Goal: Browse casually

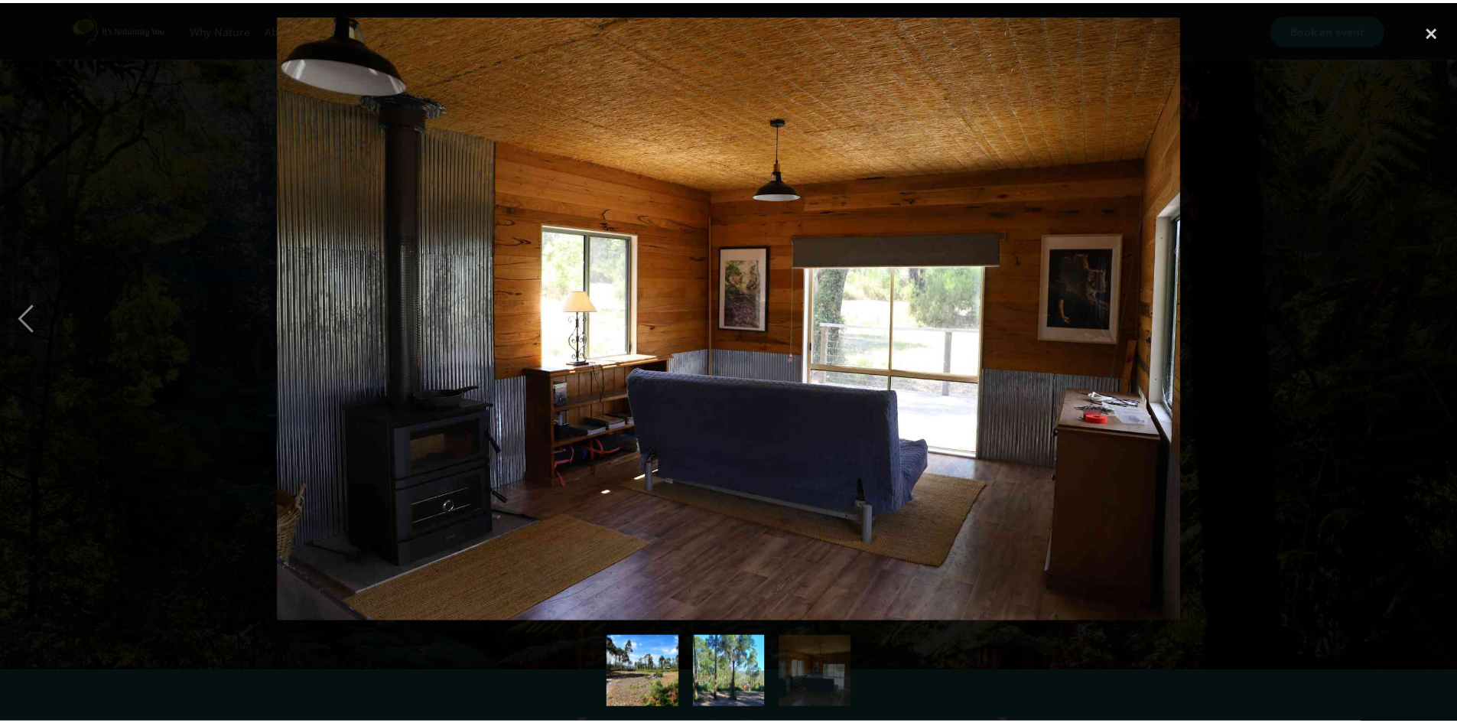
scroll to position [2808, 0]
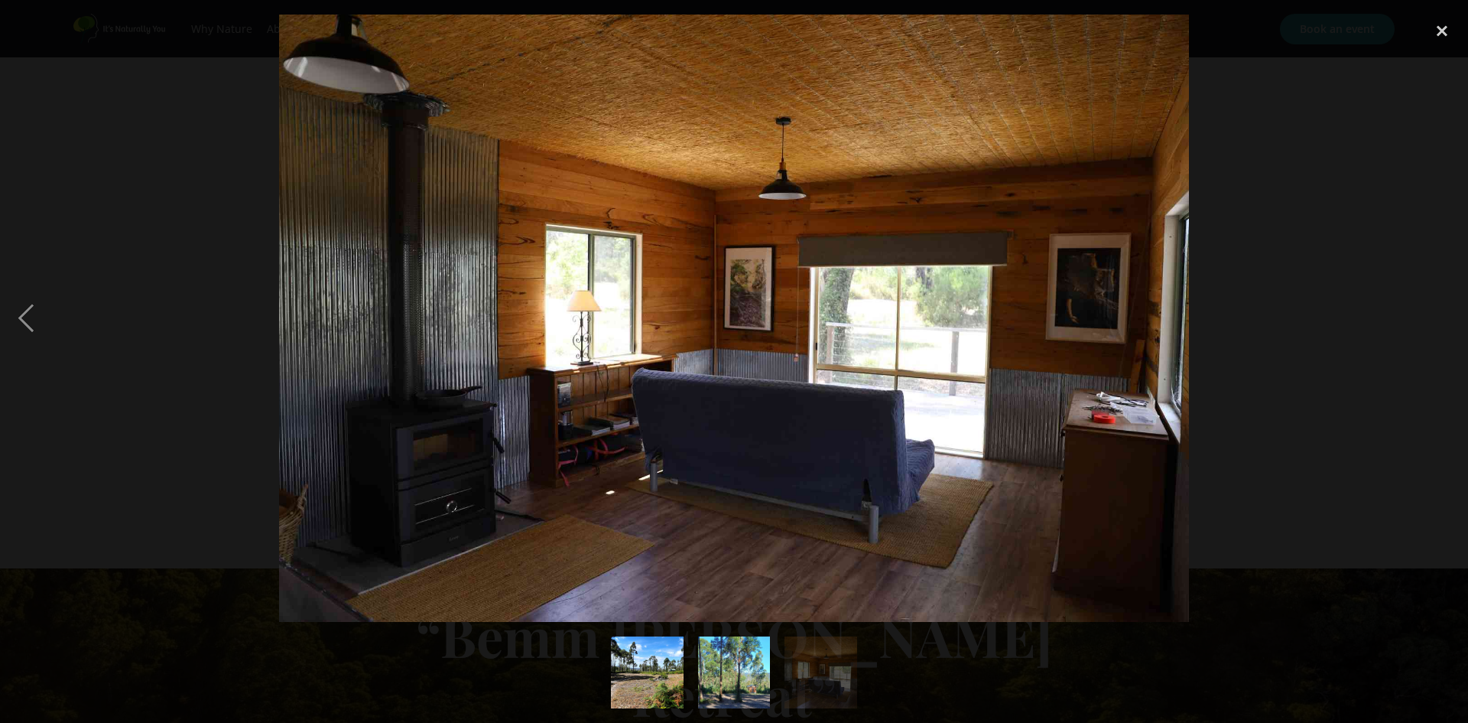
click at [720, 684] on img "show item 2 of 3" at bounding box center [733, 672] width 163 height 73
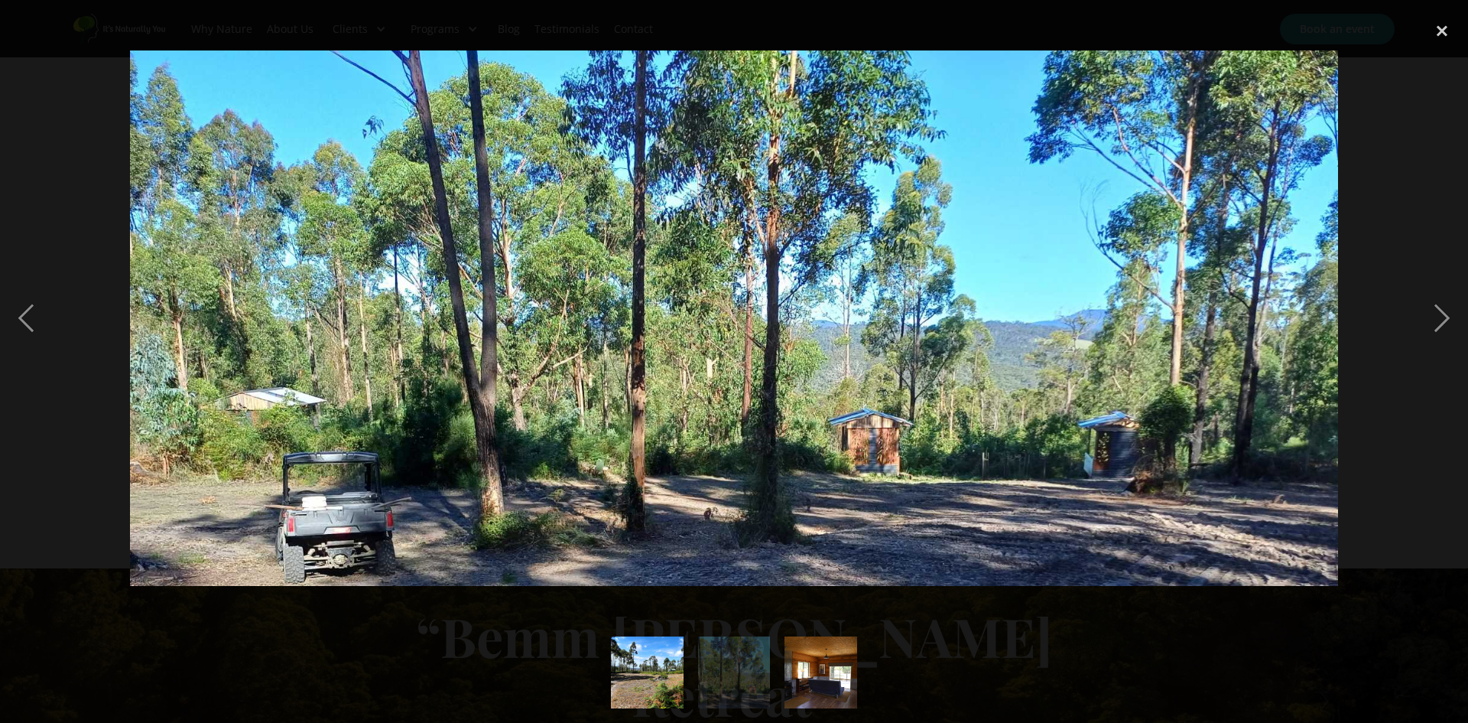
click at [821, 678] on img "show item 3 of 3" at bounding box center [820, 672] width 109 height 73
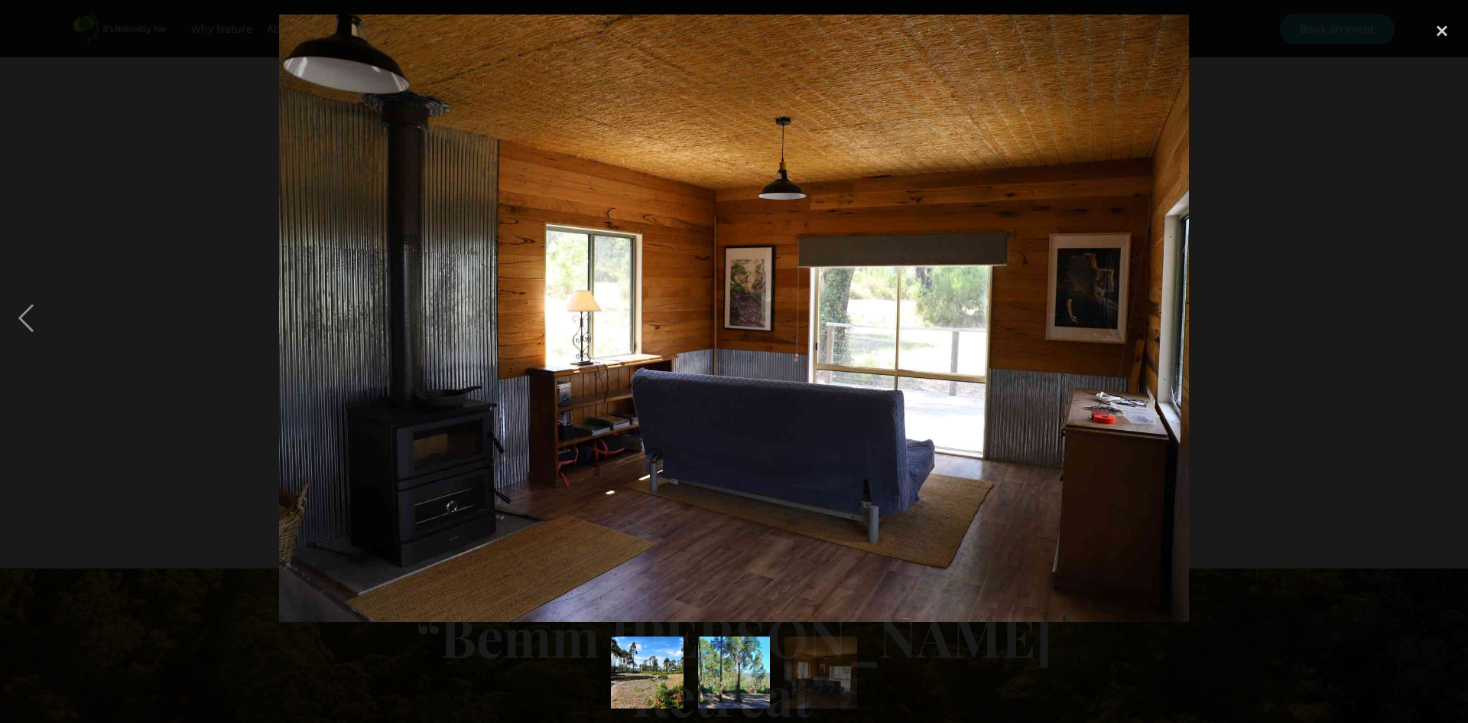
click at [628, 659] on img "show item 1 of 3" at bounding box center [648, 672] width 96 height 73
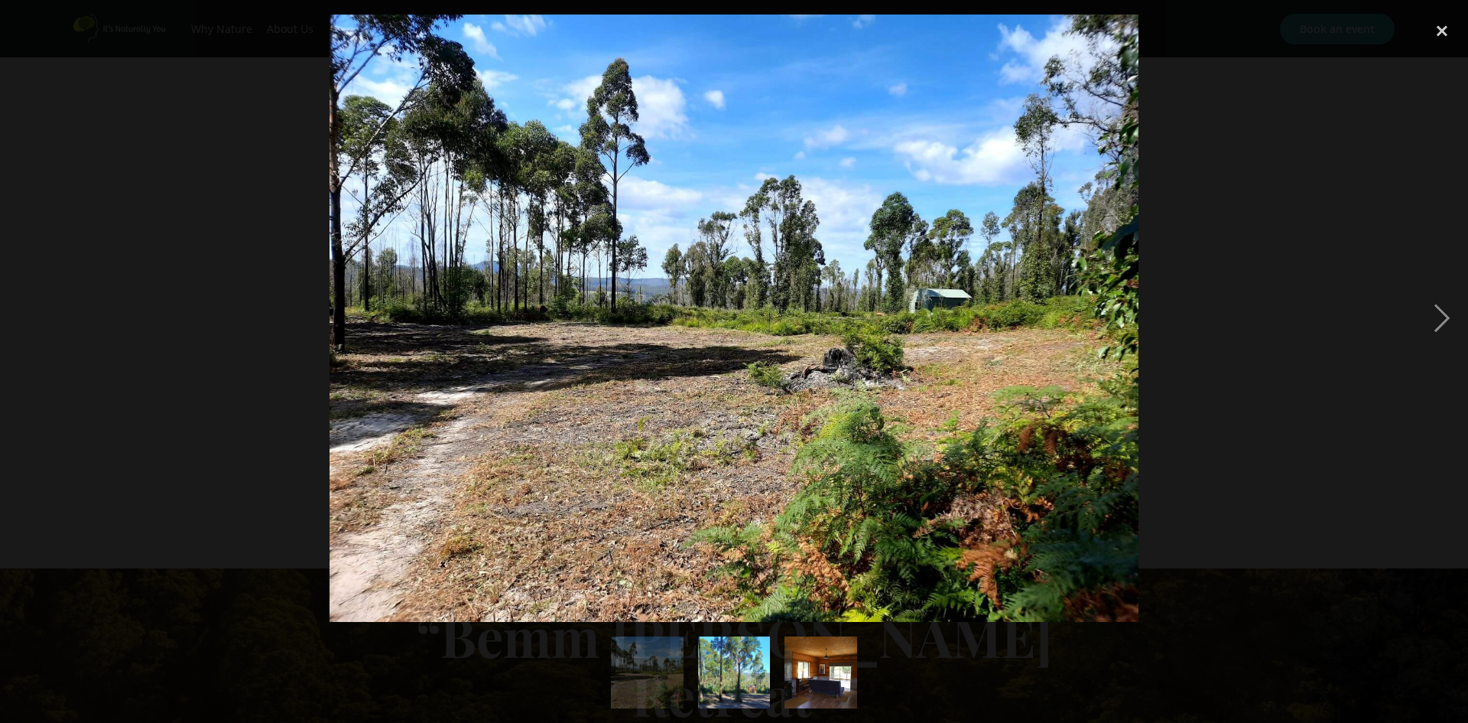
drag, startPoint x: 723, startPoint y: 673, endPoint x: 720, endPoint y: 681, distance: 8.2
click at [720, 681] on img "show item 2 of 3" at bounding box center [733, 672] width 163 height 73
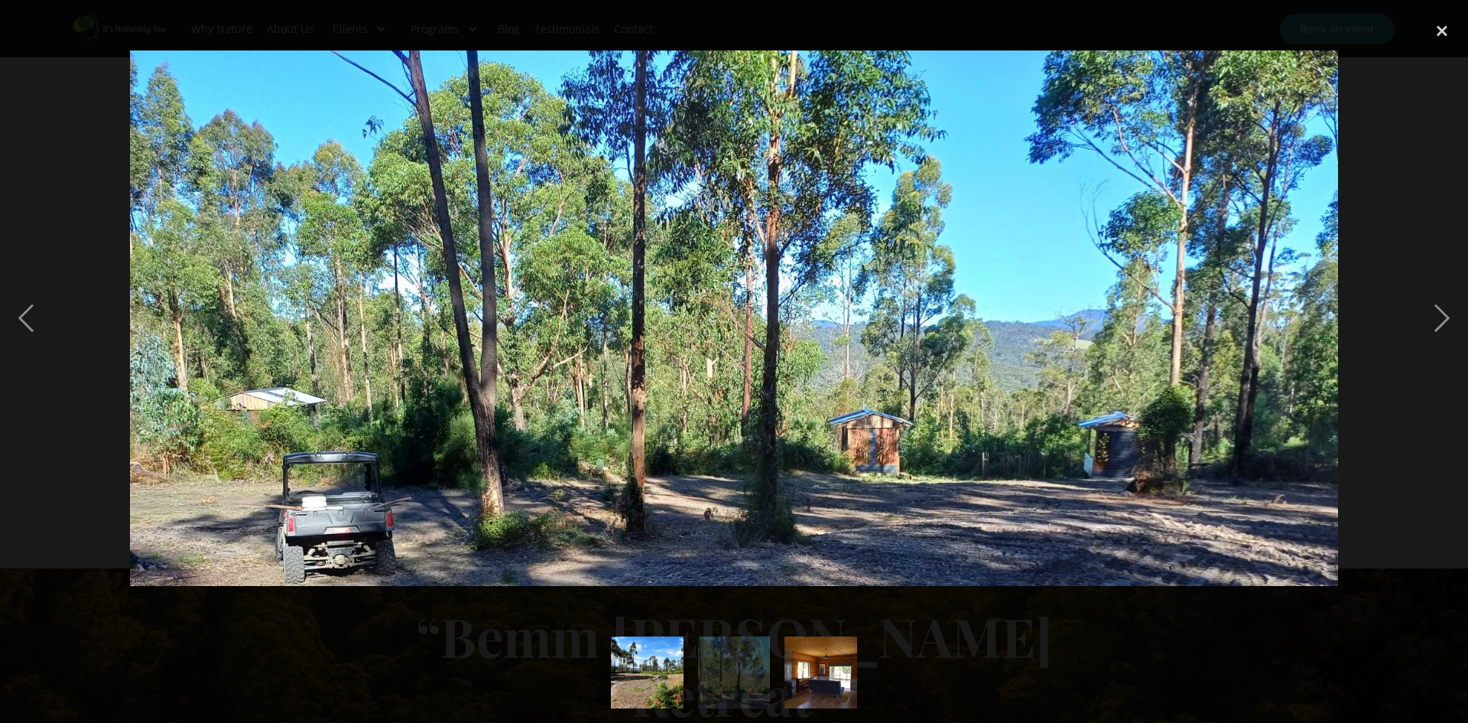
click at [738, 690] on img "show item 2 of 3" at bounding box center [733, 672] width 163 height 73
click at [677, 672] on img "show item 1 of 3" at bounding box center [648, 672] width 96 height 73
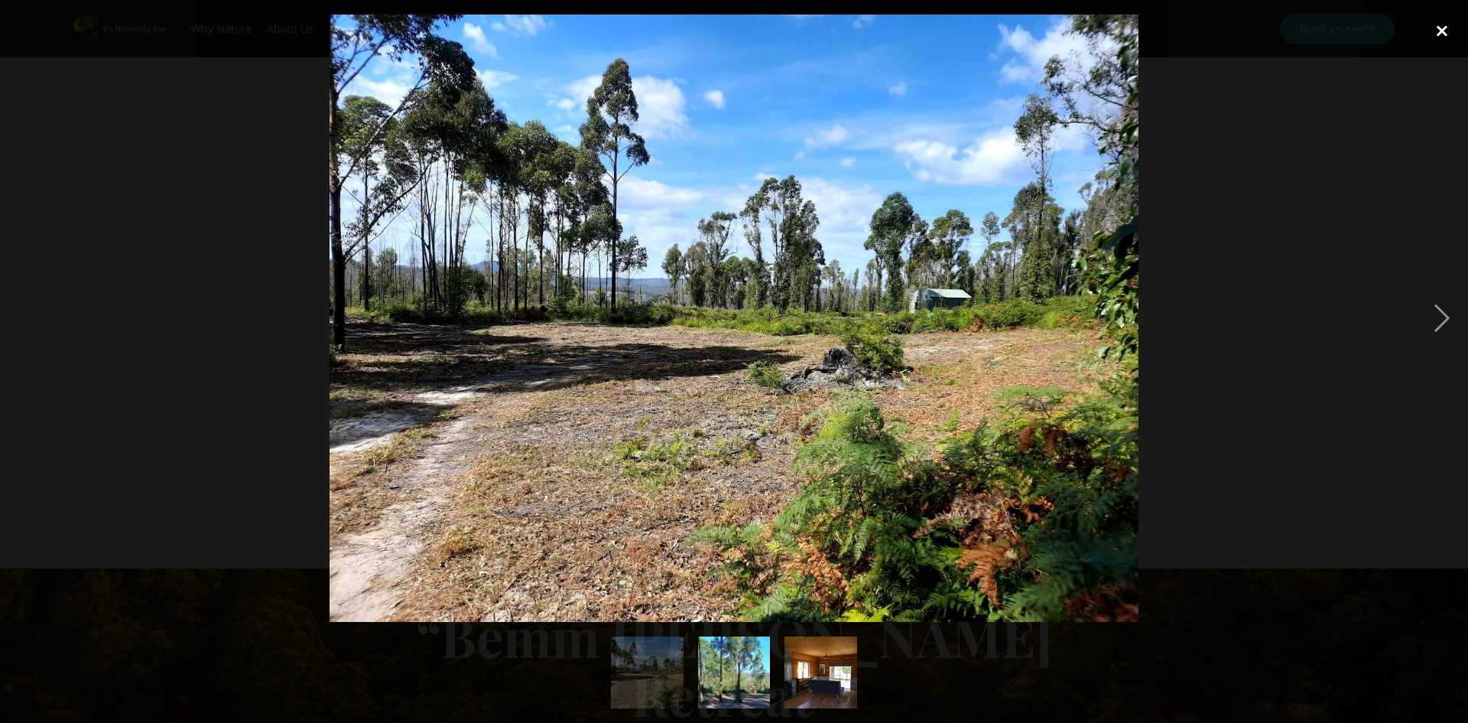
click at [1439, 25] on div "close lightbox" at bounding box center [1442, 32] width 52 height 34
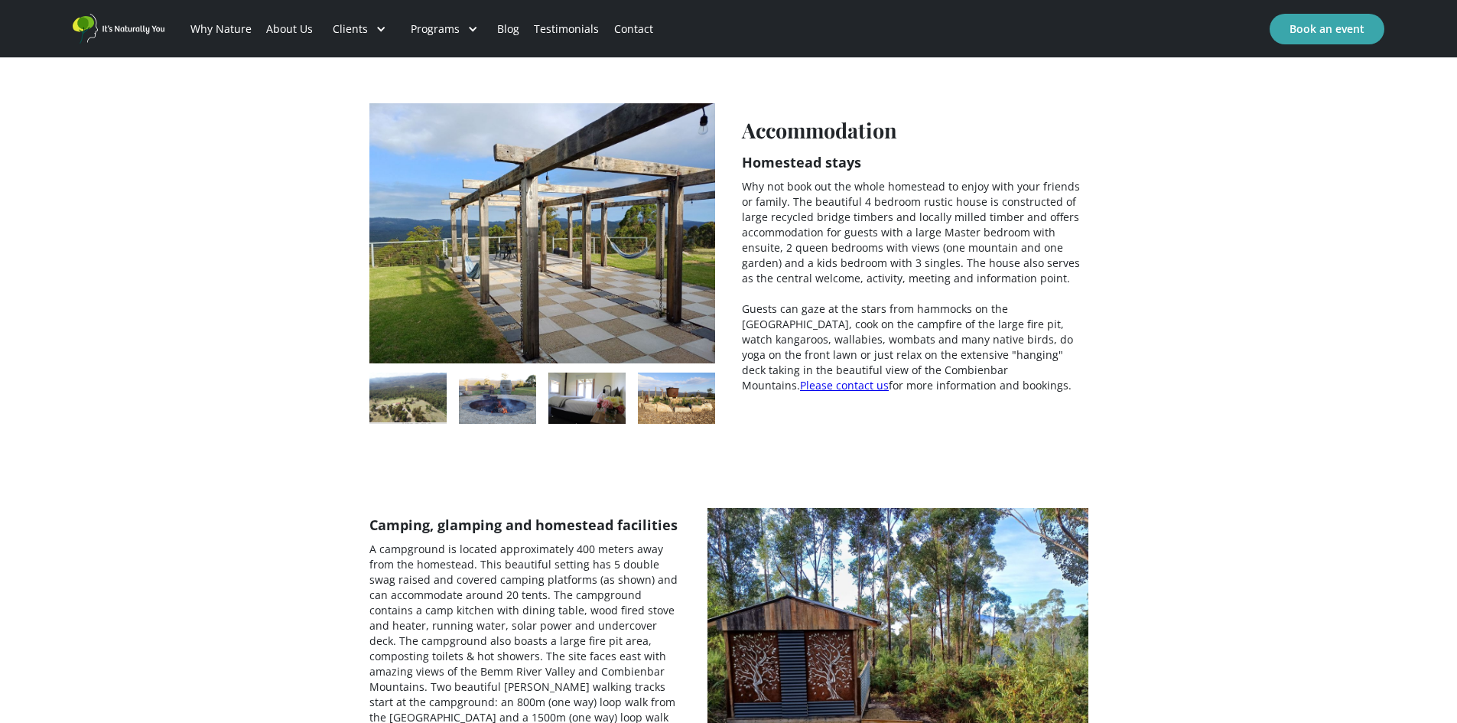
scroll to position [2197, 0]
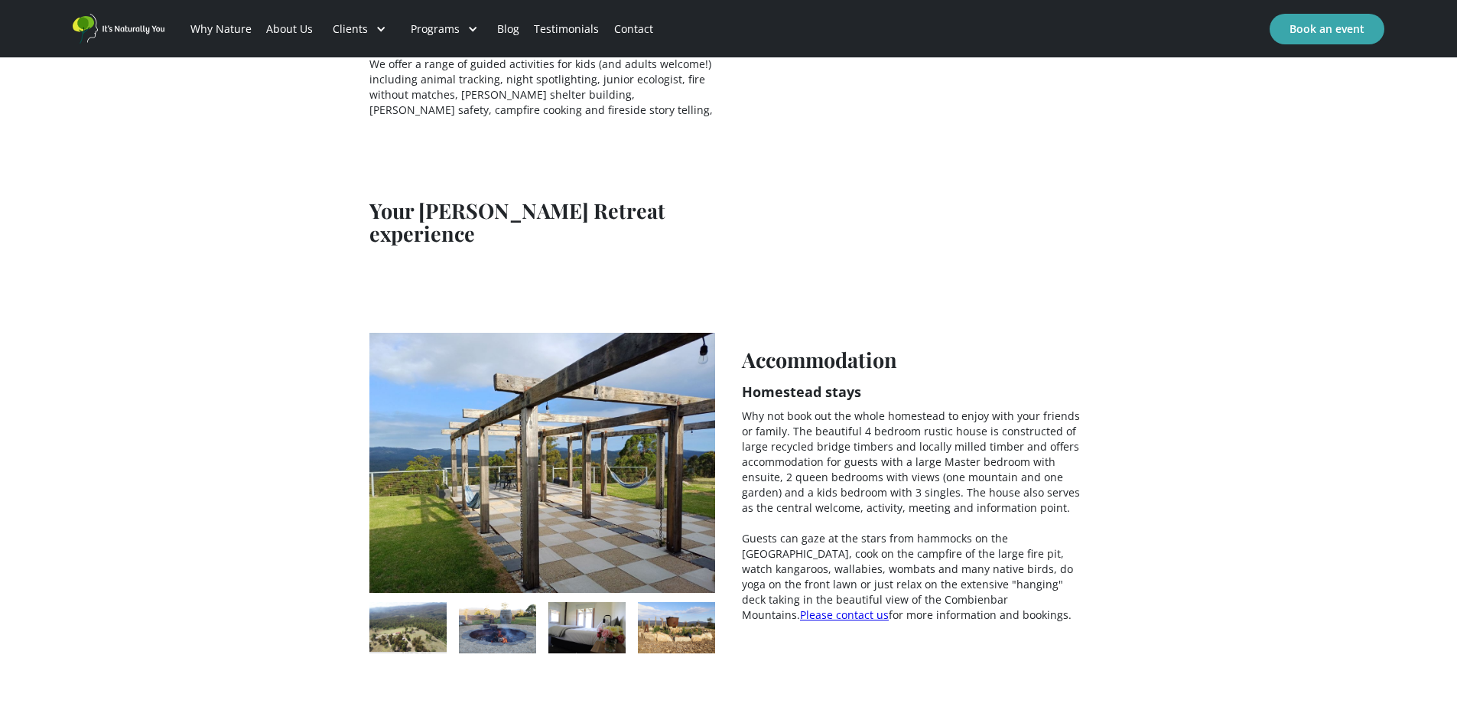
click at [599, 387] on img "open lightbox" at bounding box center [542, 462] width 346 height 259
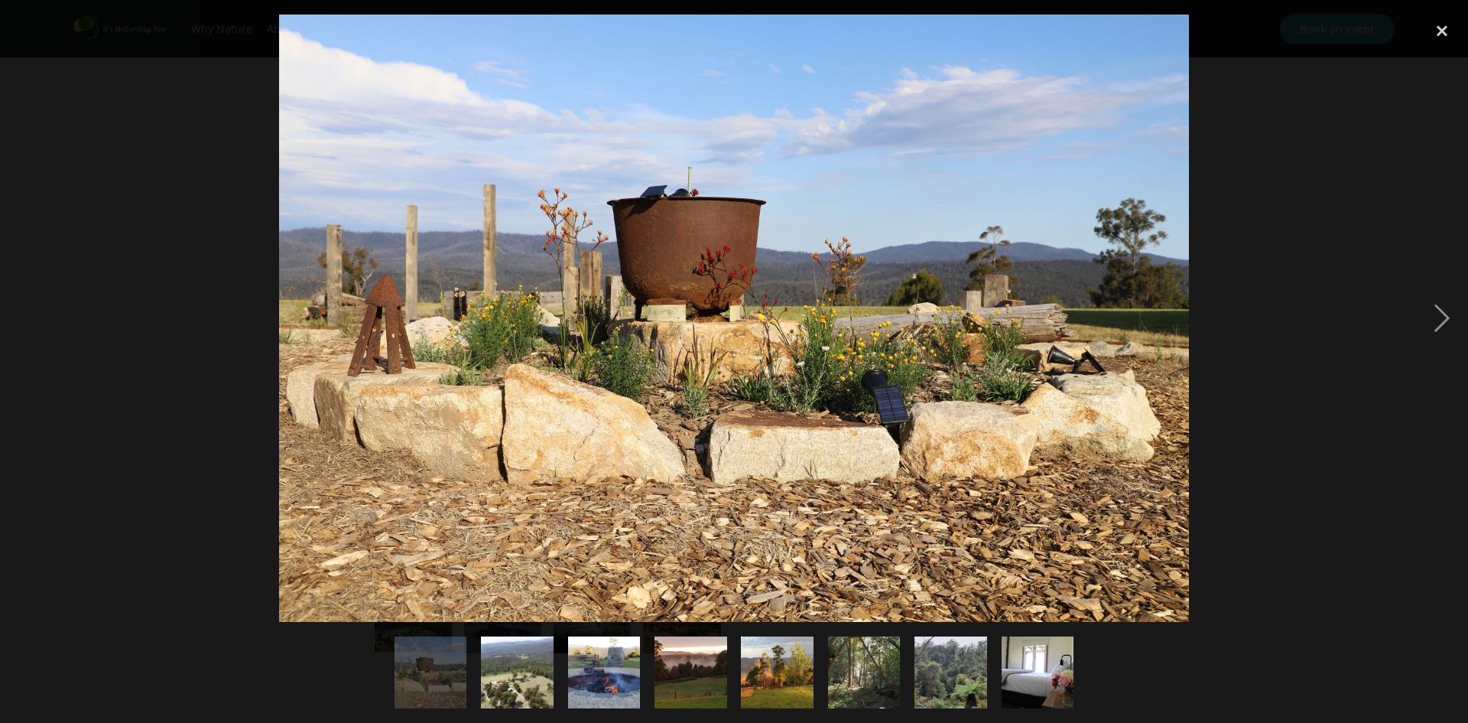
click at [518, 658] on img "show item 2 of 8" at bounding box center [518, 672] width 128 height 73
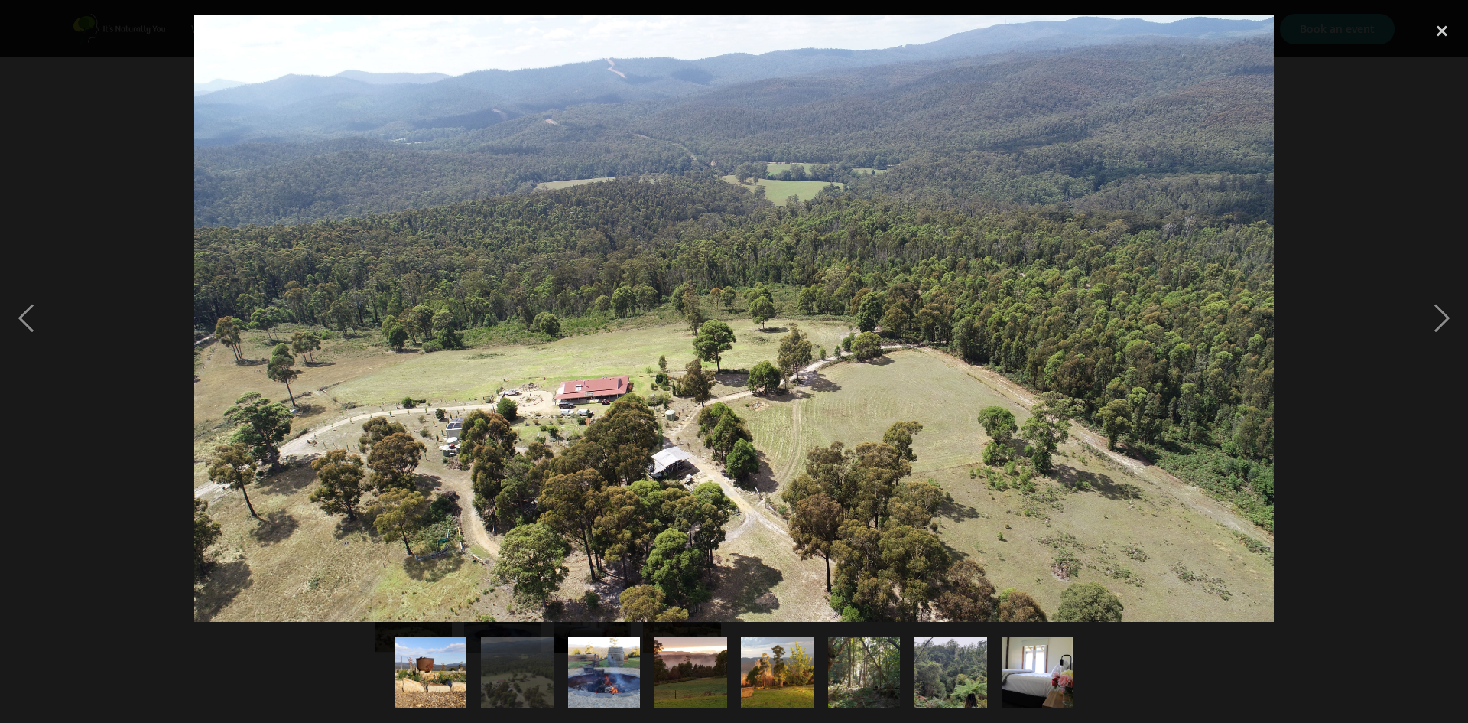
click at [615, 673] on img "show item 3 of 8" at bounding box center [604, 672] width 109 height 73
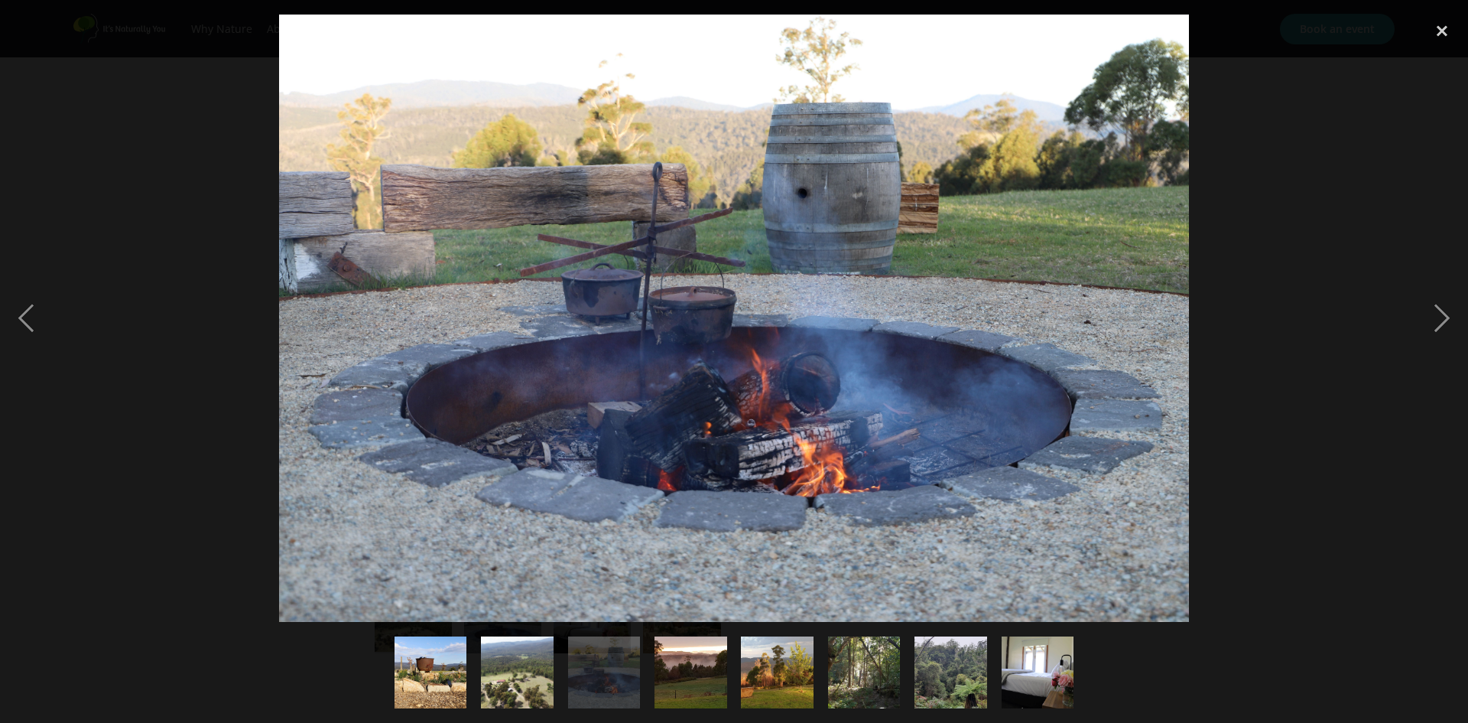
click at [687, 697] on img "show item 4 of 8" at bounding box center [690, 672] width 227 height 73
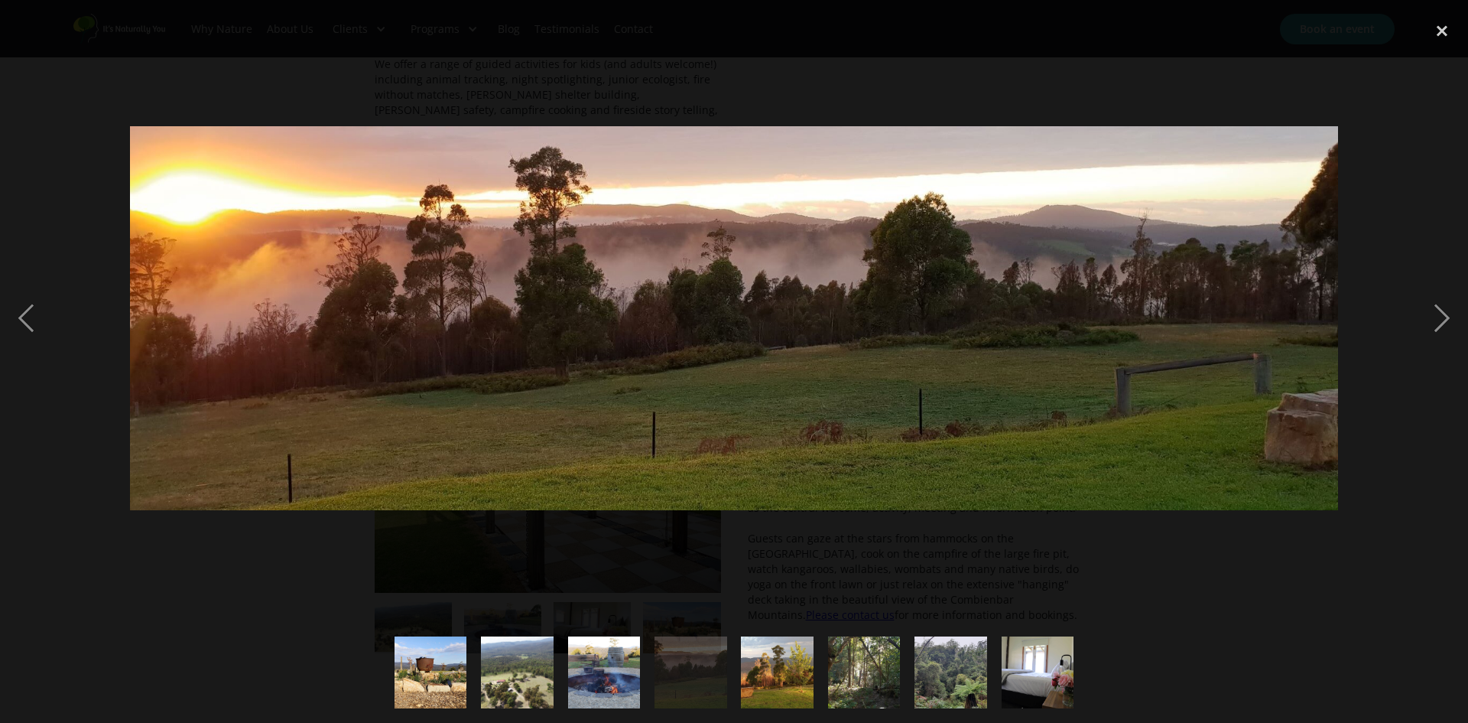
click at [796, 680] on img "show item 5 of 8" at bounding box center [777, 672] width 229 height 73
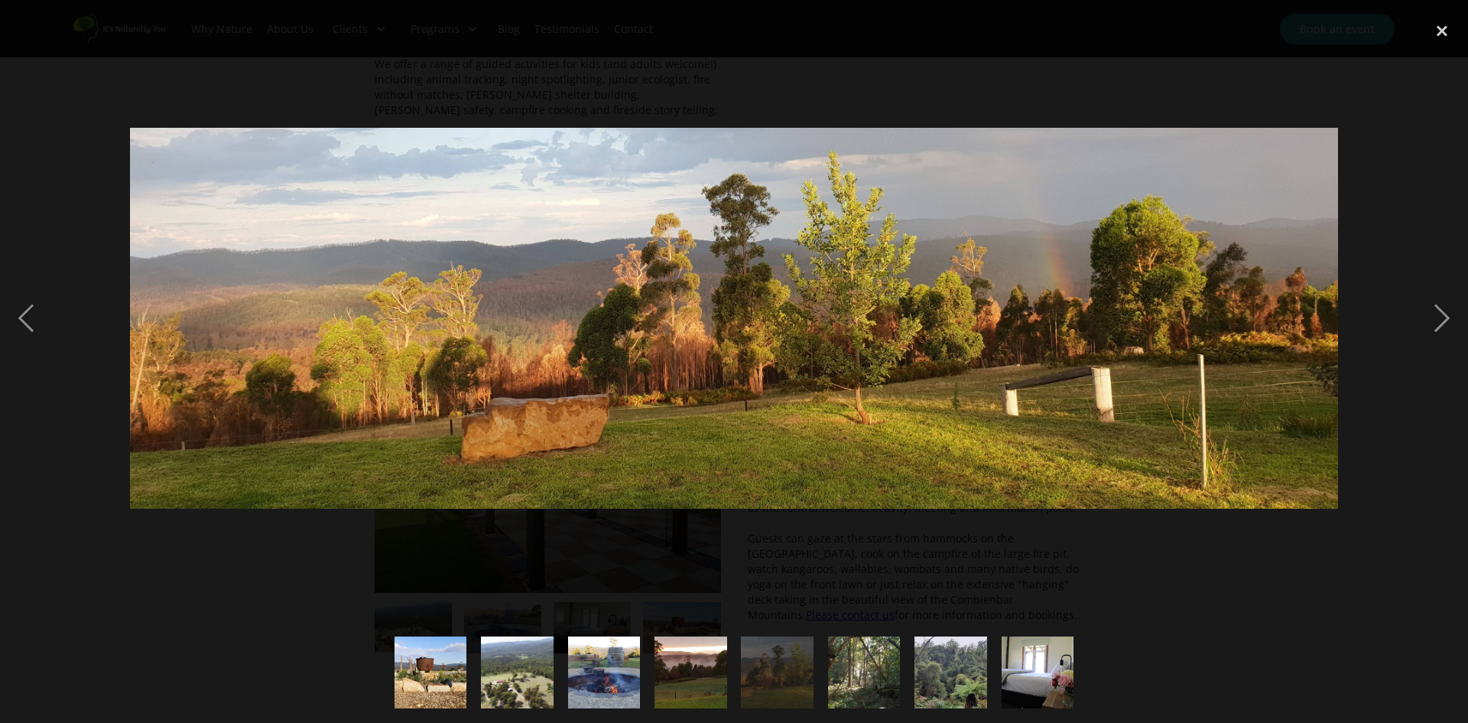
click at [861, 668] on img "show item 6 of 8" at bounding box center [864, 672] width 73 height 96
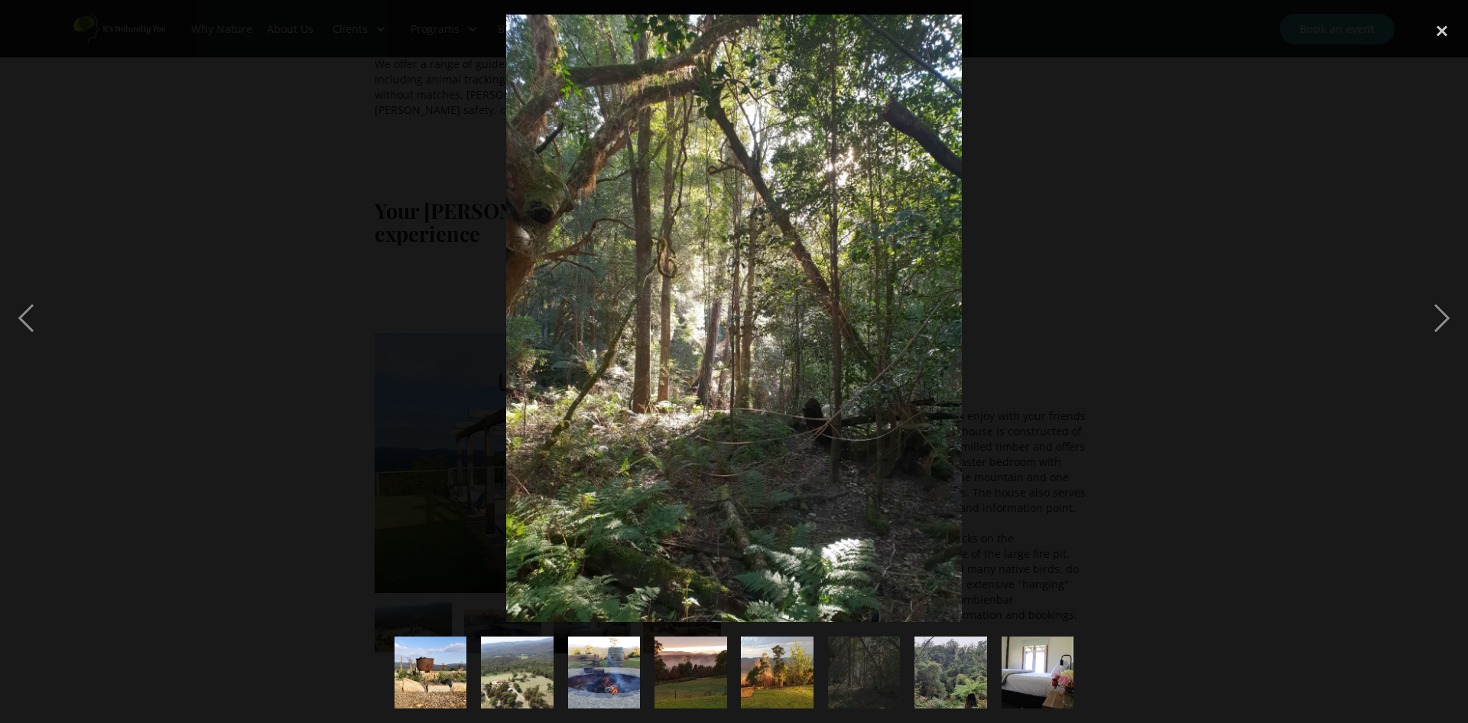
click at [993, 668] on div "show item 7 of 8" at bounding box center [951, 672] width 86 height 101
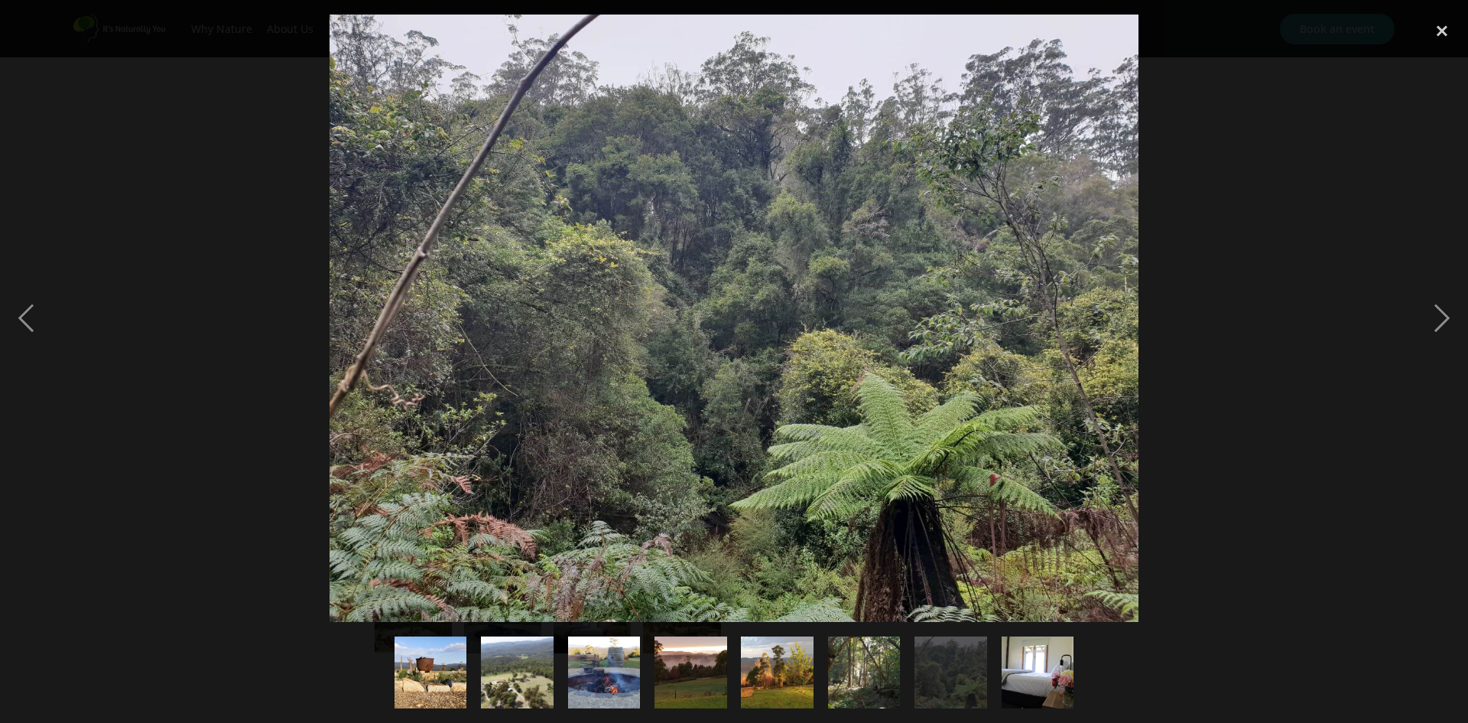
click at [1038, 668] on img "show item 8 of 8" at bounding box center [1038, 672] width 109 height 73
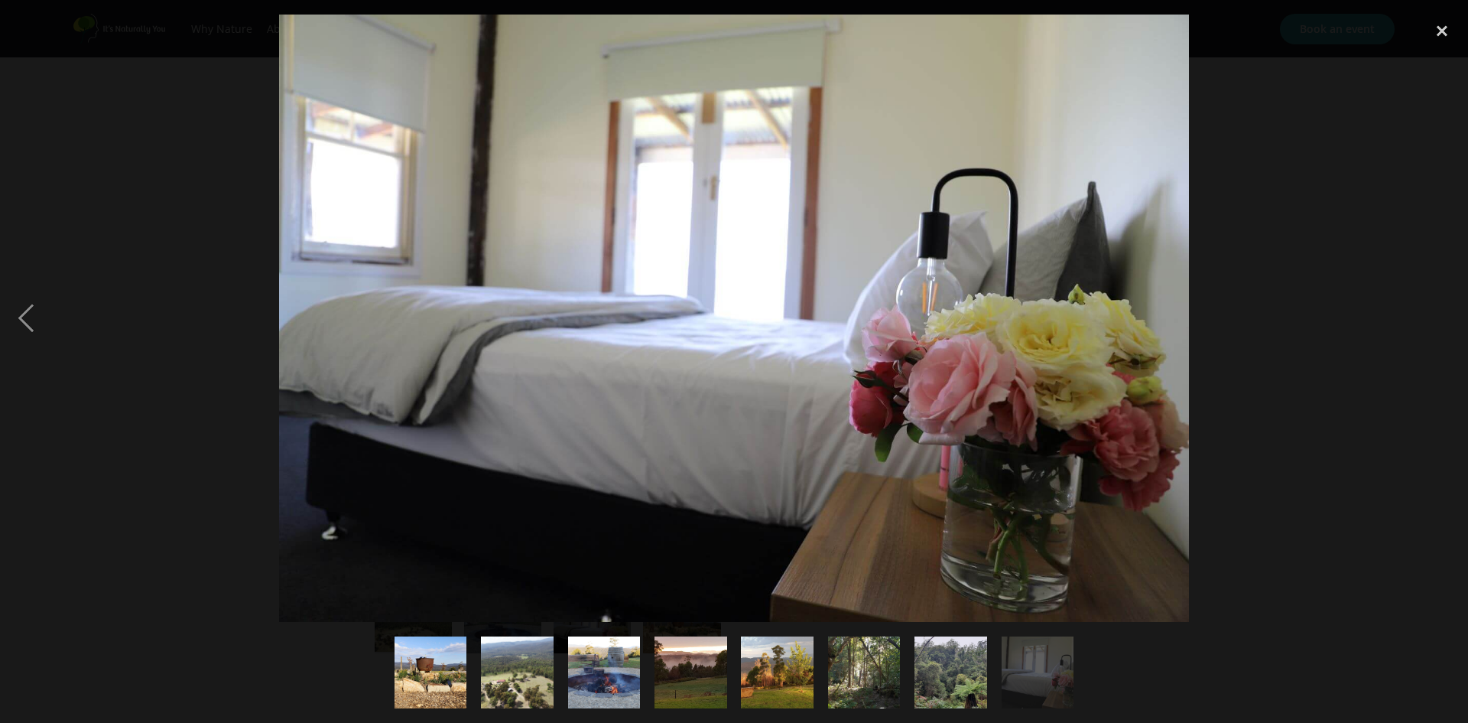
click at [976, 679] on img "show item 7 of 8" at bounding box center [951, 672] width 96 height 73
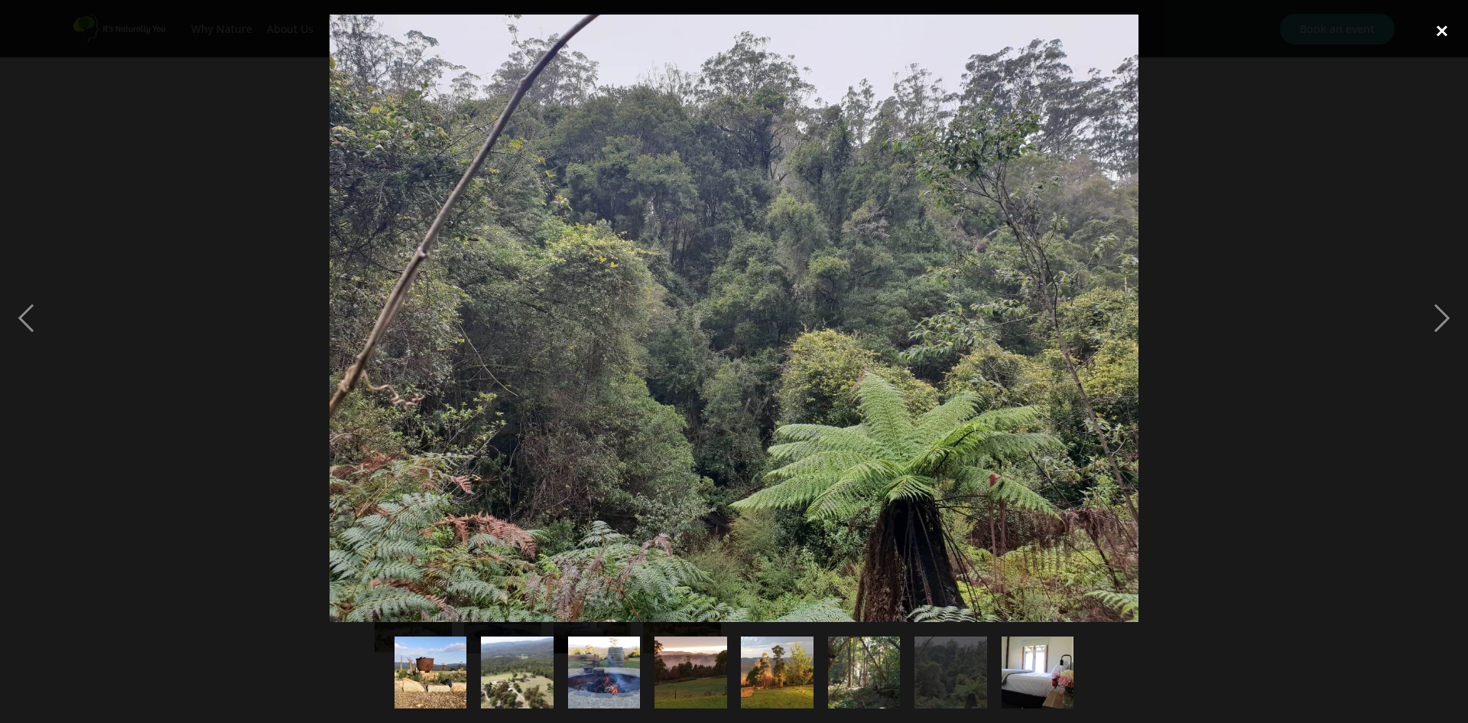
click at [1452, 28] on div "close lightbox" at bounding box center [1442, 32] width 52 height 34
